Goal: Task Accomplishment & Management: Manage account settings

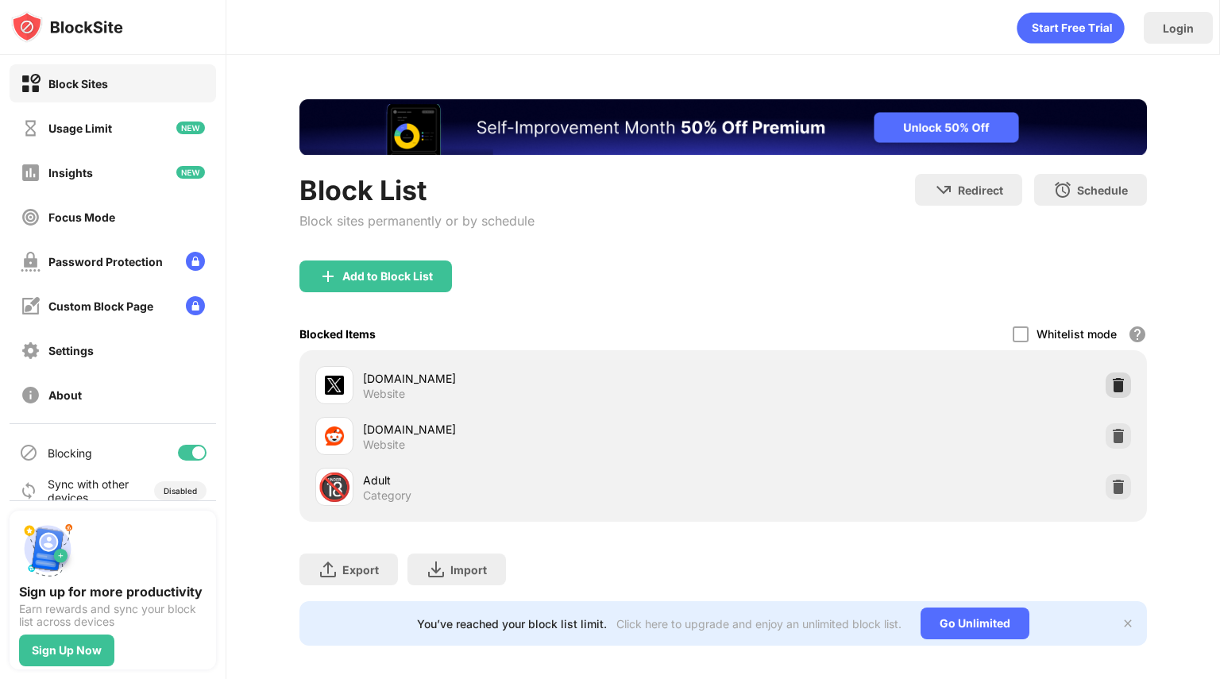
click at [1106, 374] on div at bounding box center [1118, 384] width 25 height 25
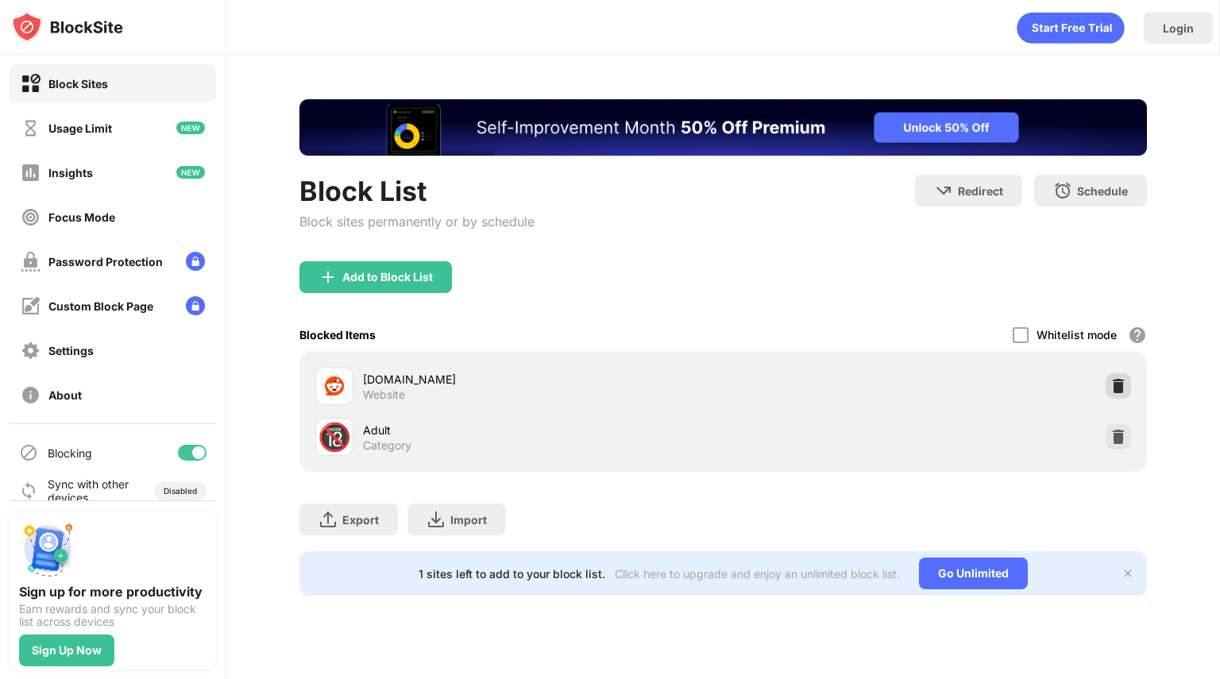
click at [1121, 395] on div at bounding box center [1118, 385] width 25 height 25
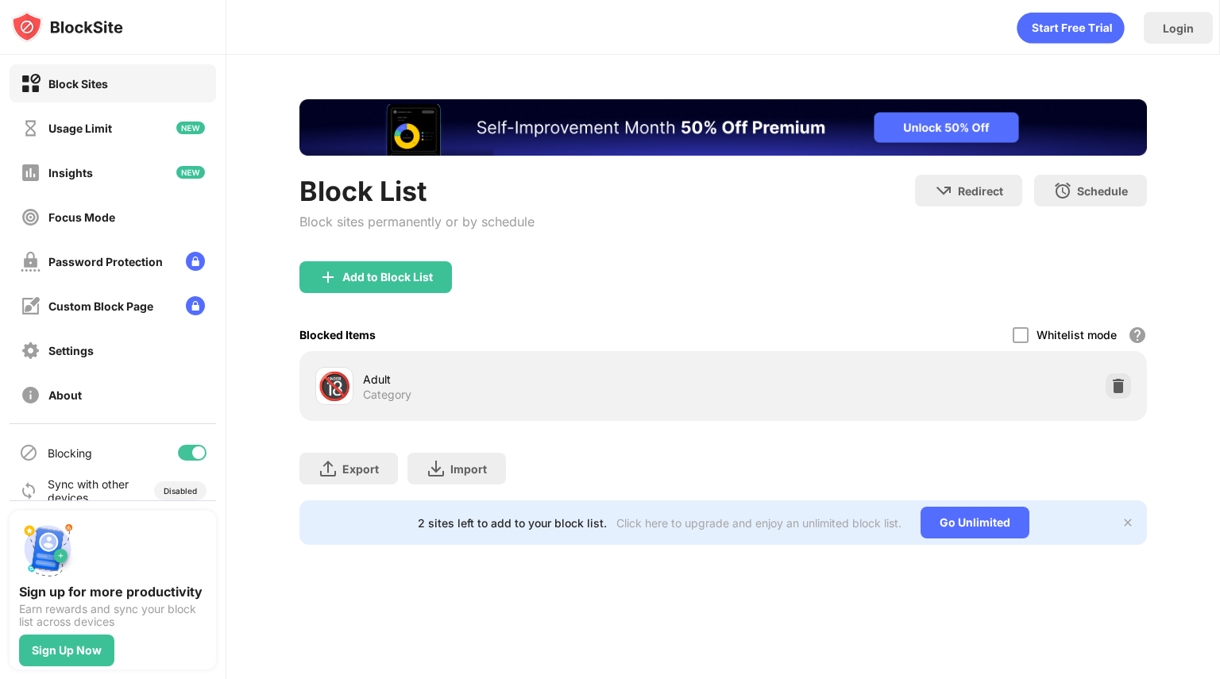
click at [1118, 393] on img at bounding box center [1118, 386] width 16 height 16
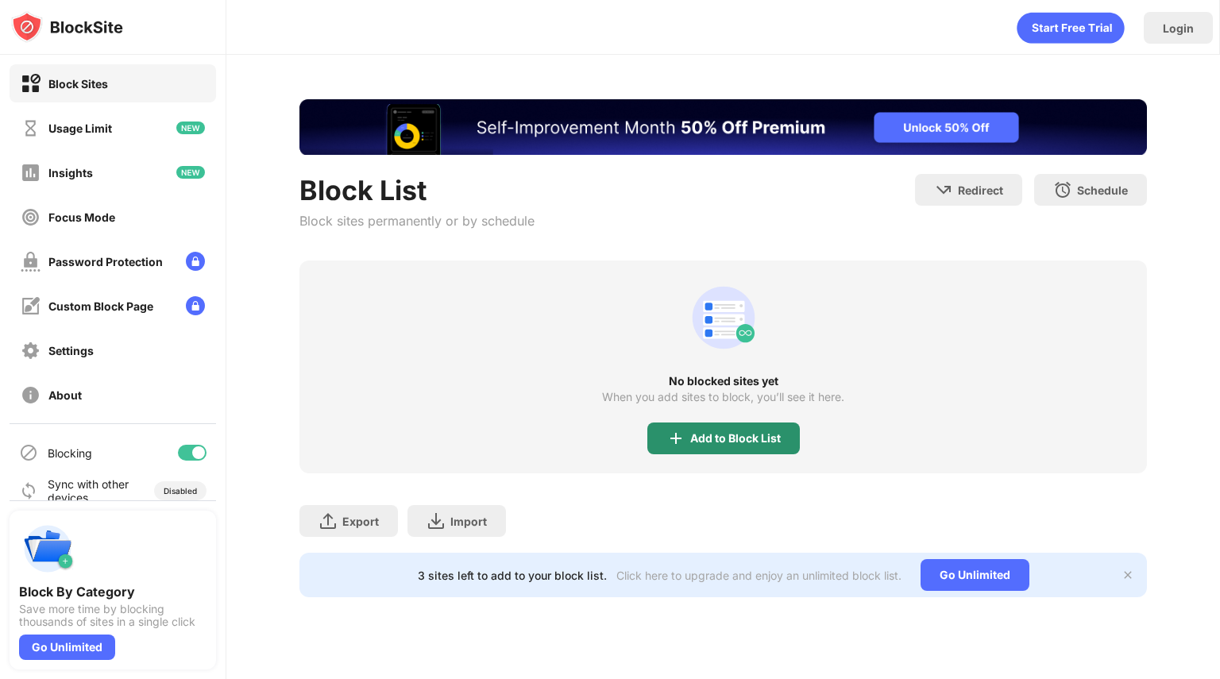
click at [703, 423] on div "Add to Block List" at bounding box center [723, 439] width 152 height 32
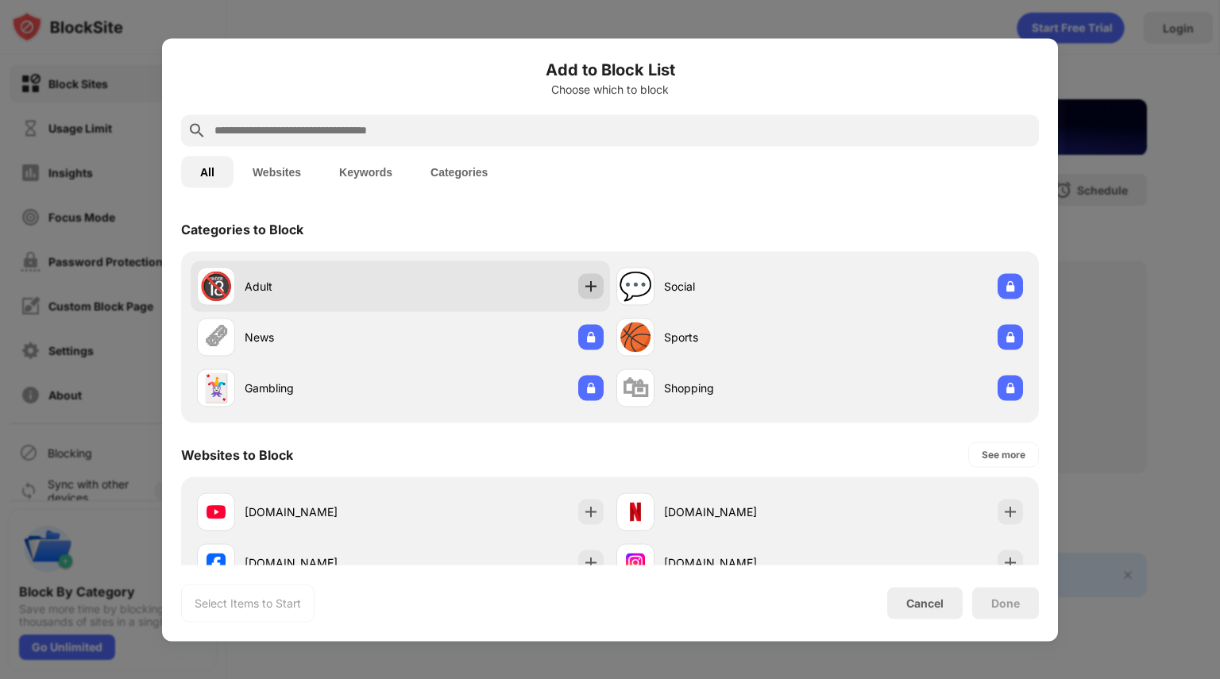
click at [589, 283] on img at bounding box center [591, 286] width 16 height 16
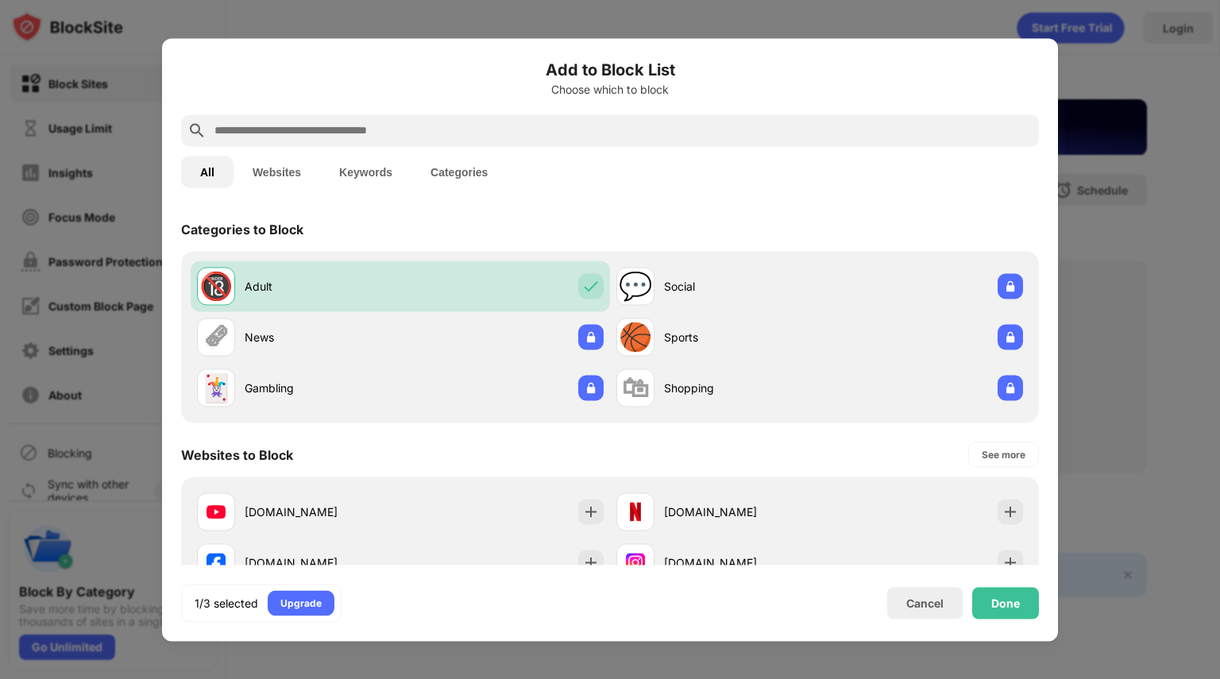
click at [438, 125] on input "text" at bounding box center [623, 130] width 820 height 19
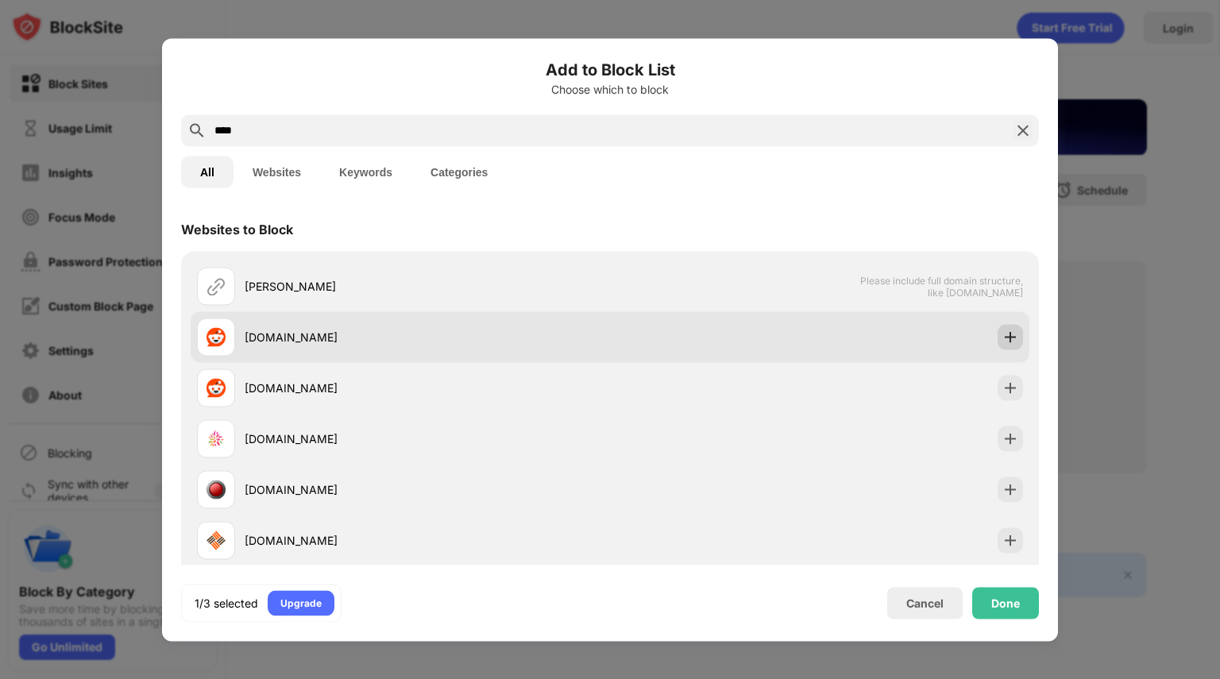
click at [1002, 339] on img at bounding box center [1010, 337] width 16 height 16
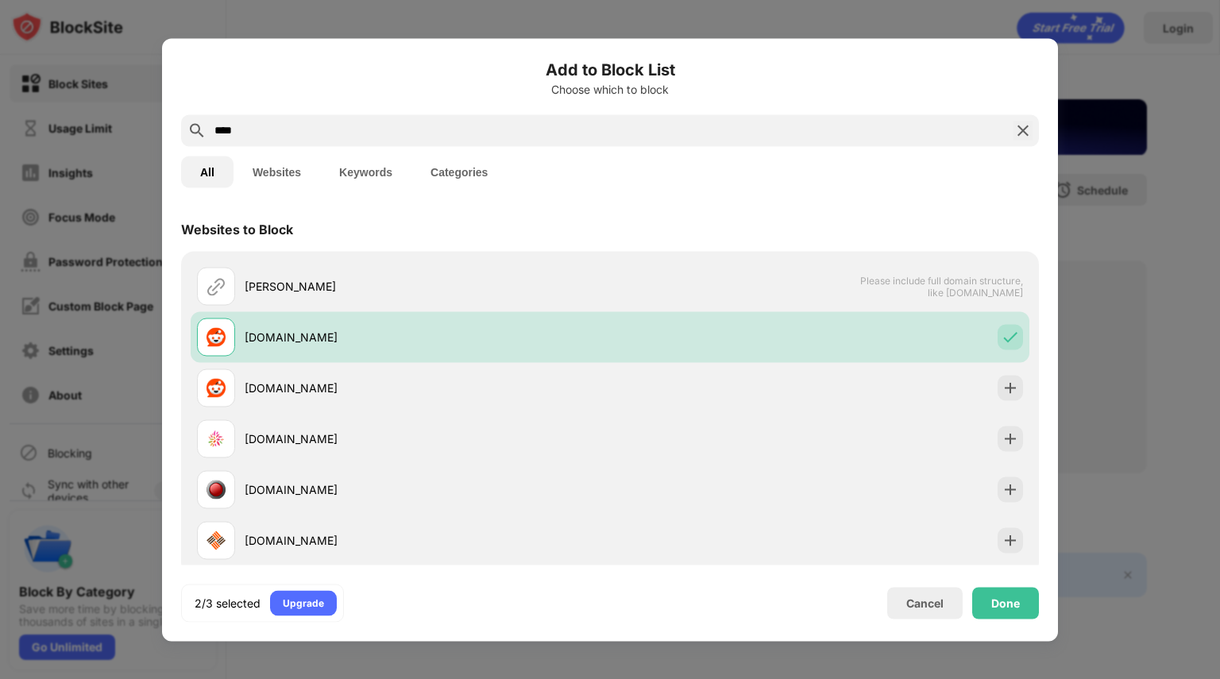
drag, startPoint x: 485, startPoint y: 133, endPoint x: 94, endPoint y: 129, distance: 391.6
click at [94, 678] on div "Add to Block List Choose which to block **** All Websites Keywords Categories W…" at bounding box center [610, 679] width 1220 height 0
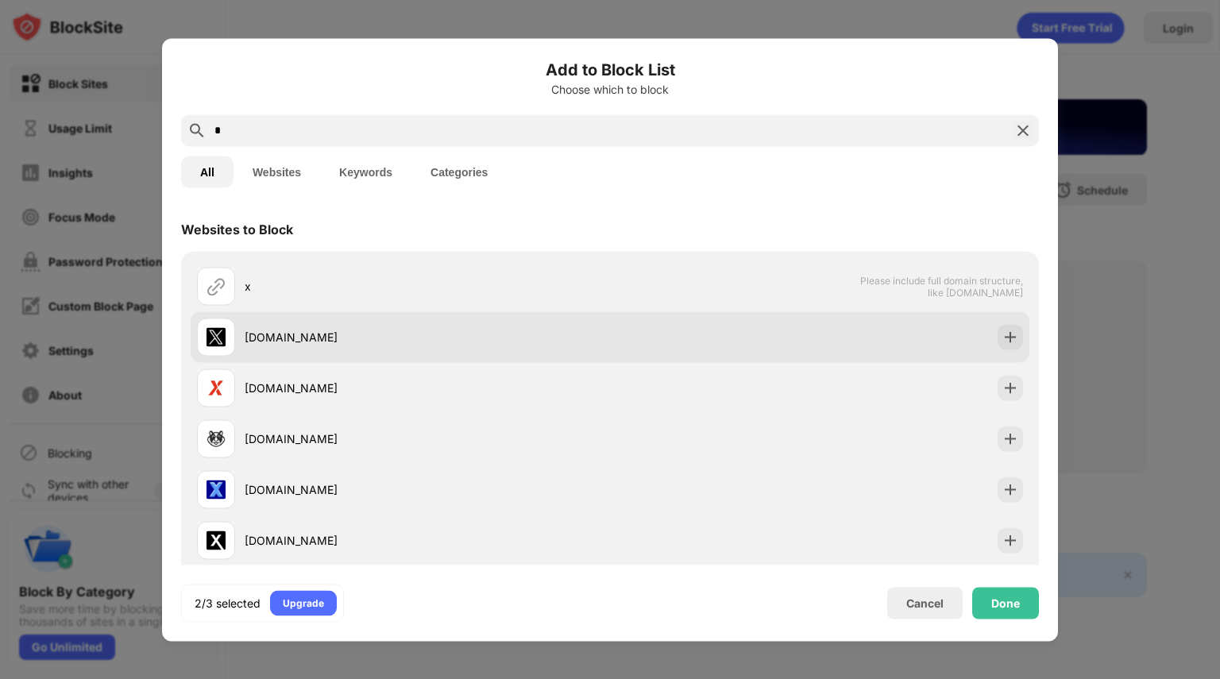
type input "*"
click at [1006, 345] on div at bounding box center [1010, 336] width 25 height 25
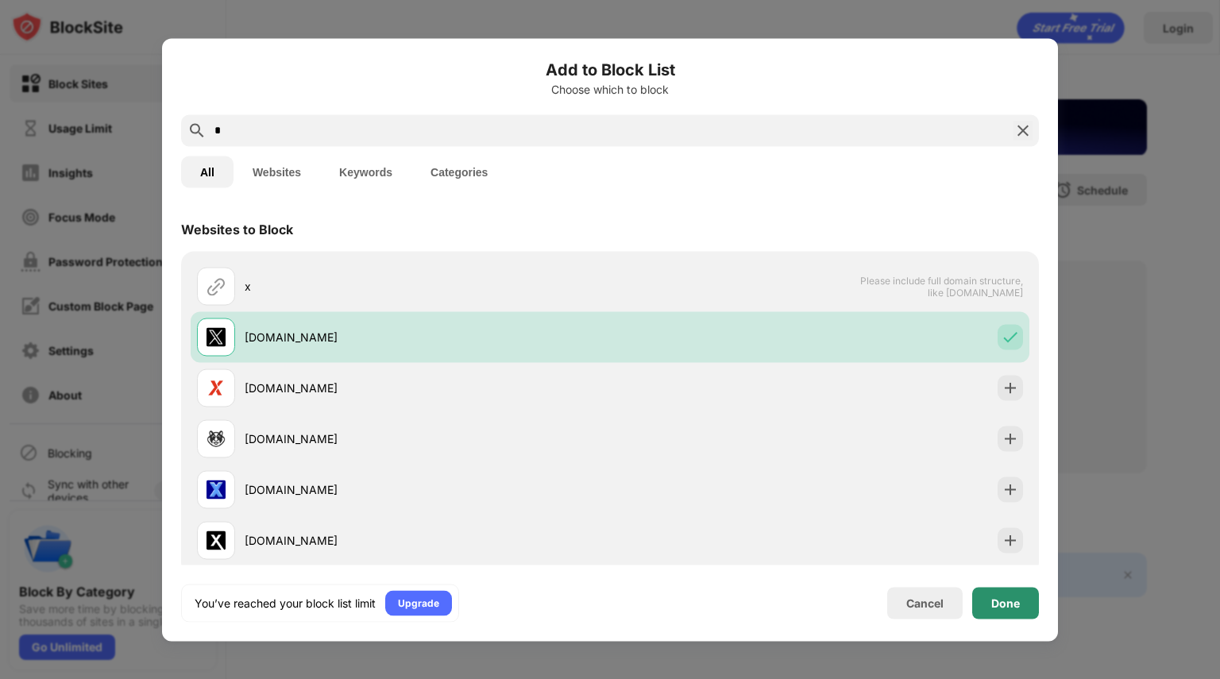
click at [990, 596] on div "Done" at bounding box center [1005, 603] width 67 height 32
